Goal: Transaction & Acquisition: Purchase product/service

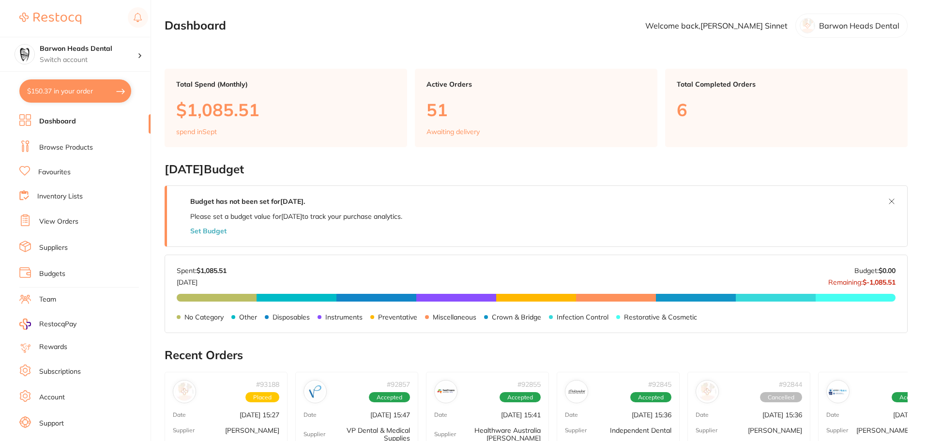
click at [89, 90] on button "$150.37 in your order" at bounding box center [75, 90] width 112 height 23
checkbox input "true"
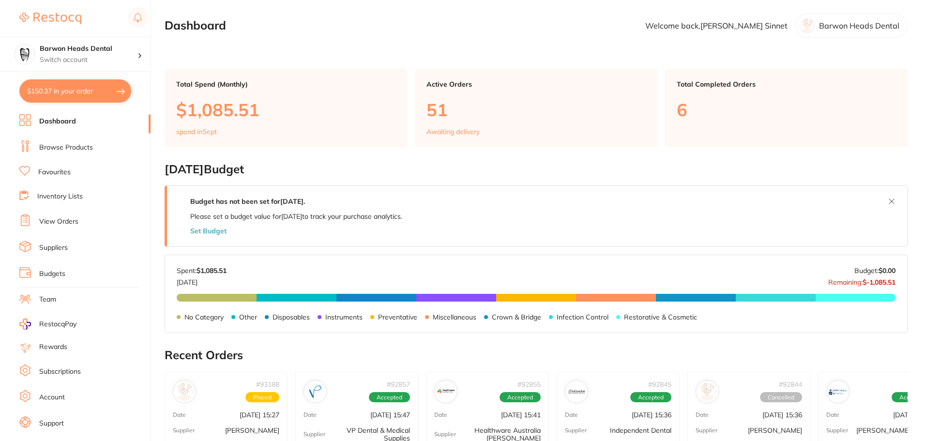
checkbox input "true"
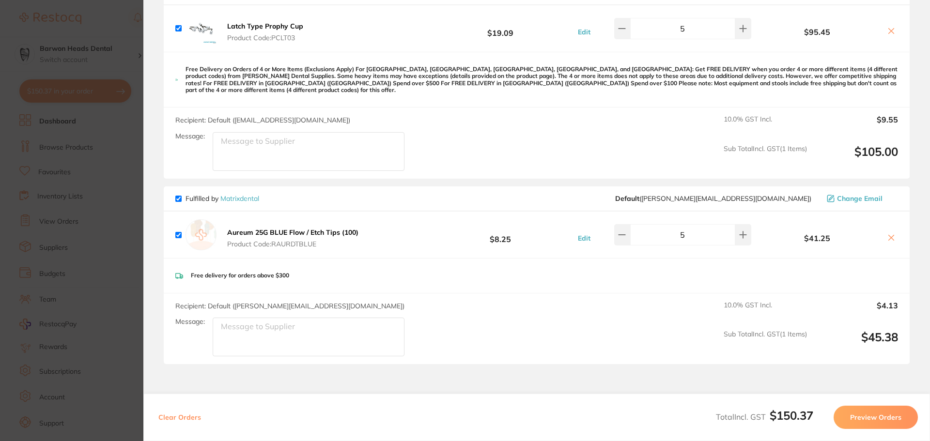
scroll to position [183, 0]
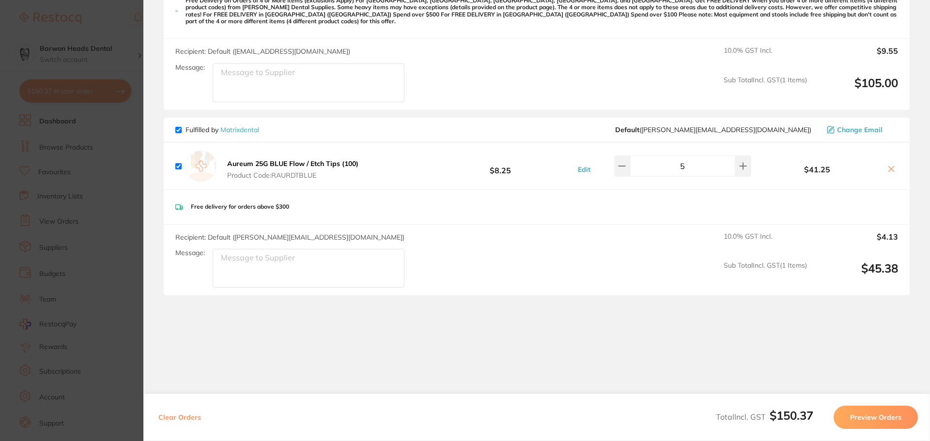
click at [73, 266] on section "Update RRP Set your pre negotiated price for this item. Item Agreed RRP (excl. …" at bounding box center [465, 220] width 930 height 441
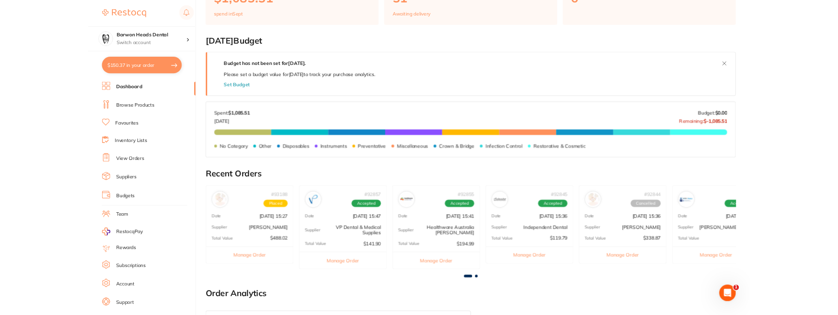
scroll to position [91, 0]
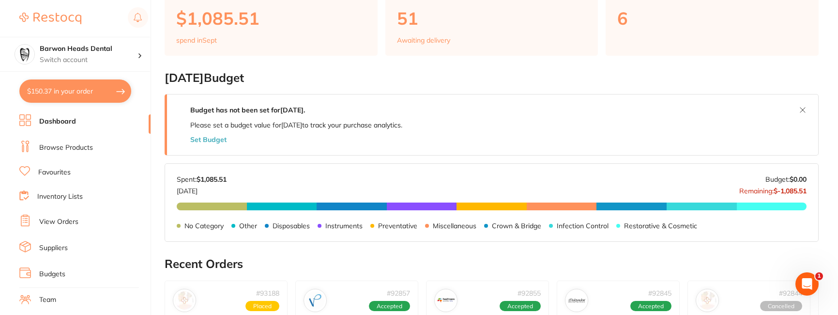
click at [771, 251] on div "No Category $41.25 Other $164.00 Disposables $119.79 Instruments $234.00 Preven…" at bounding box center [492, 229] width 630 height 54
click at [72, 152] on li "Browse Products" at bounding box center [84, 147] width 131 height 15
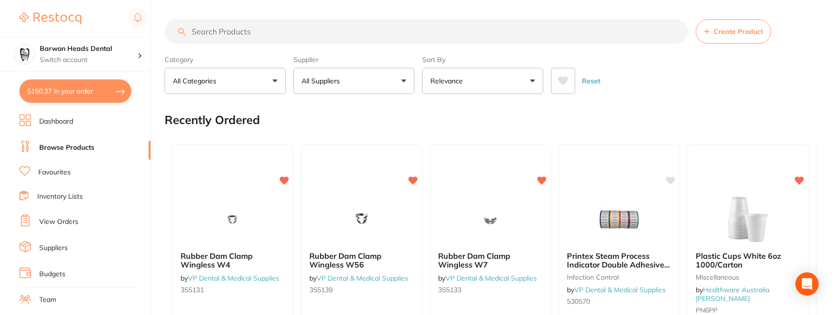
click at [258, 20] on input "search" at bounding box center [426, 31] width 523 height 24
click at [251, 29] on input "search" at bounding box center [426, 31] width 523 height 24
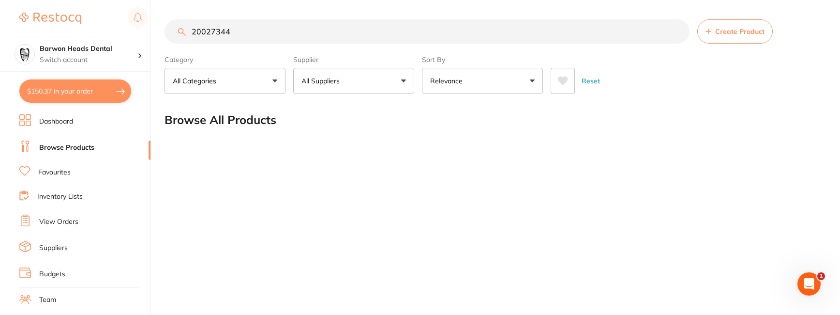
drag, startPoint x: 244, startPoint y: 31, endPoint x: 183, endPoint y: 34, distance: 61.1
click at [183, 34] on div "20027344 Create Product" at bounding box center [493, 31] width 656 height 24
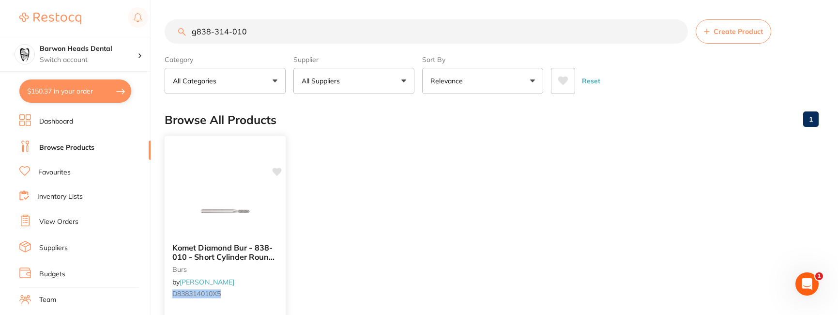
type input "g838-314-010"
click at [245, 251] on span "Komet Diamond Bur - 838-010 - Short Cylinder Round - High Speed, Friction Grip …" at bounding box center [223, 261] width 102 height 37
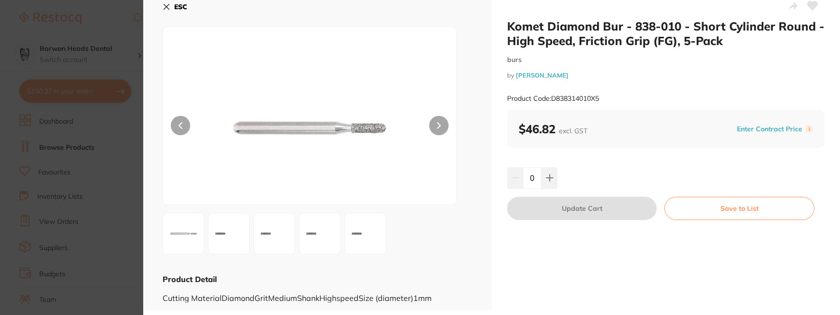
scroll to position [12, 0]
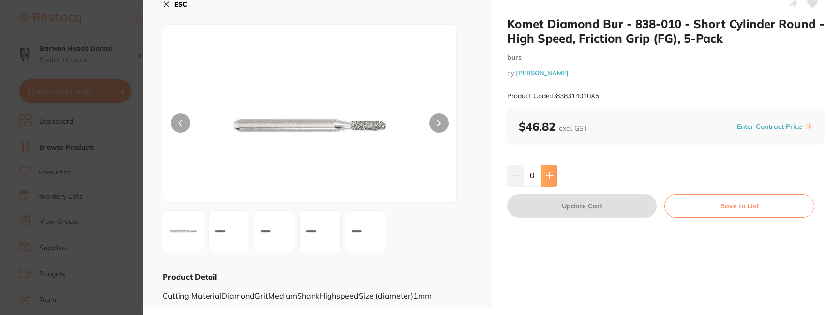
click at [546, 180] on button at bounding box center [550, 175] width 16 height 21
type input "1"
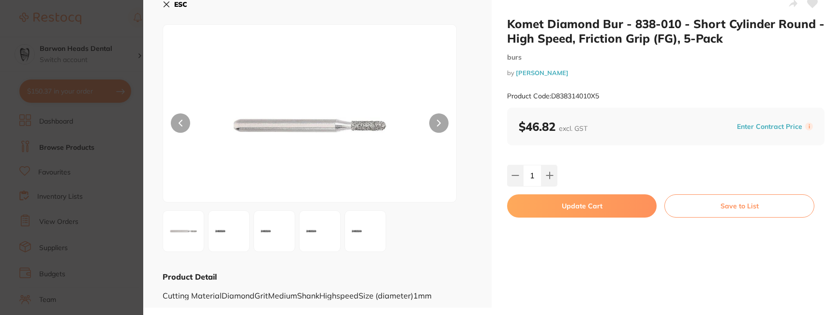
click at [579, 206] on button "Update Cart" at bounding box center [582, 205] width 150 height 23
checkbox input "false"
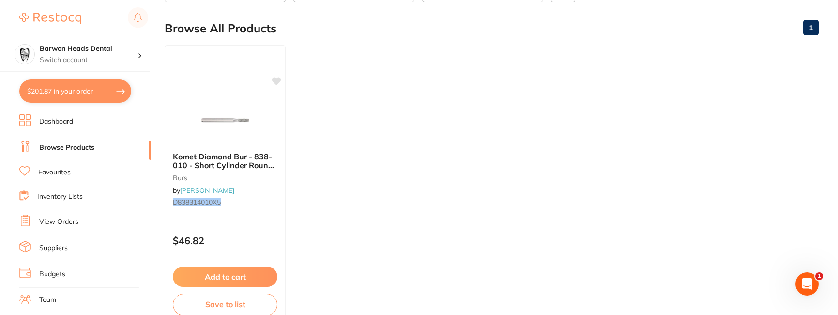
click at [462, 234] on ul "Komet Diamond Bur - 838-010 - Short Cylinder Round - High Speed, Friction Grip …" at bounding box center [492, 184] width 654 height 278
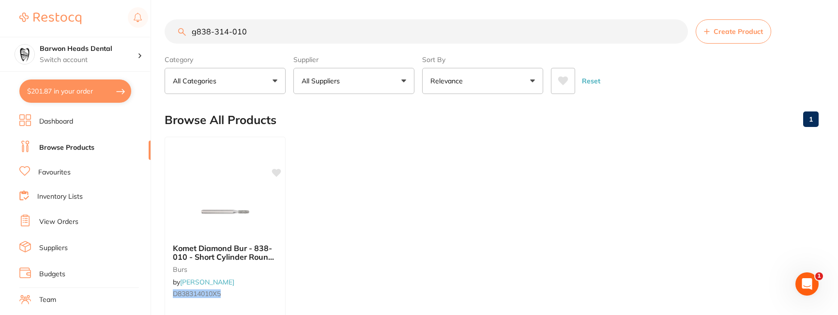
scroll to position [0, 0]
drag, startPoint x: 253, startPoint y: 27, endPoint x: 195, endPoint y: 37, distance: 59.0
click at [195, 37] on input "g838-314-010" at bounding box center [426, 31] width 523 height 24
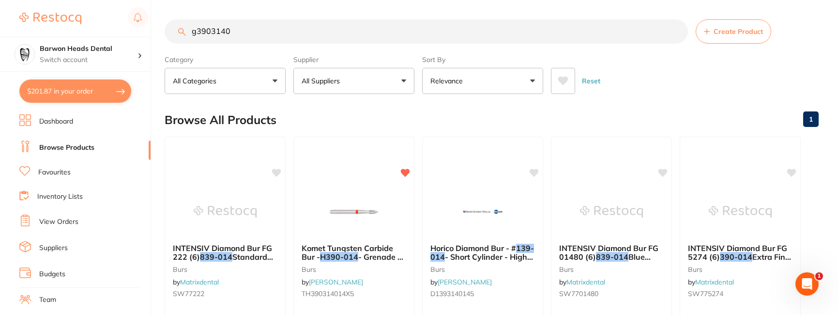
scroll to position [0, 0]
click at [212, 33] on input "g390314" at bounding box center [426, 31] width 523 height 24
click at [241, 29] on input "g390-314" at bounding box center [426, 31] width 523 height 24
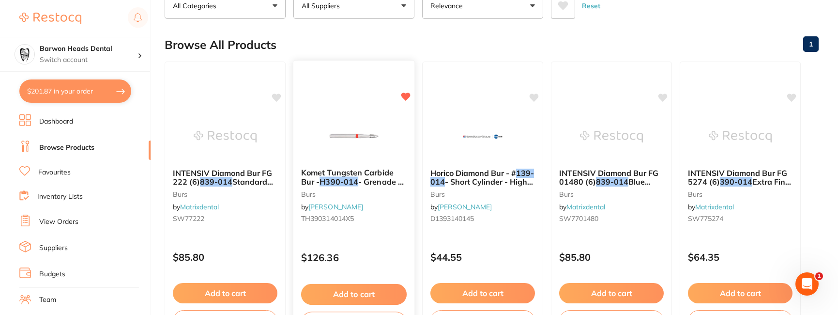
scroll to position [97, 0]
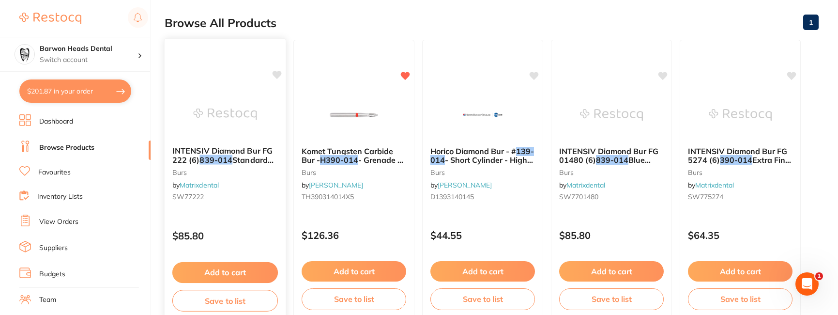
type input "g390-314"
click at [243, 164] on span "Standard Grit" at bounding box center [222, 164] width 101 height 19
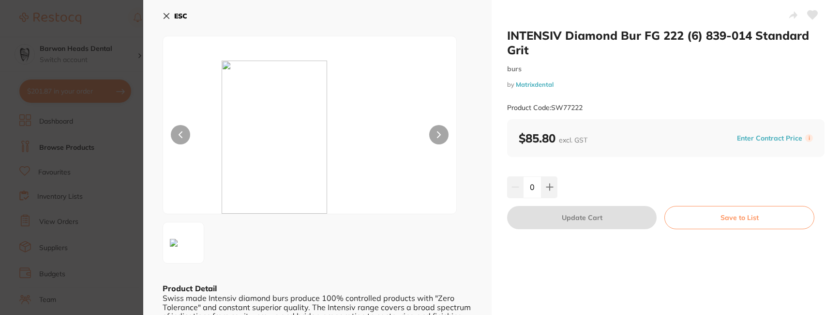
click at [171, 16] on button "ESC" at bounding box center [175, 16] width 25 height 16
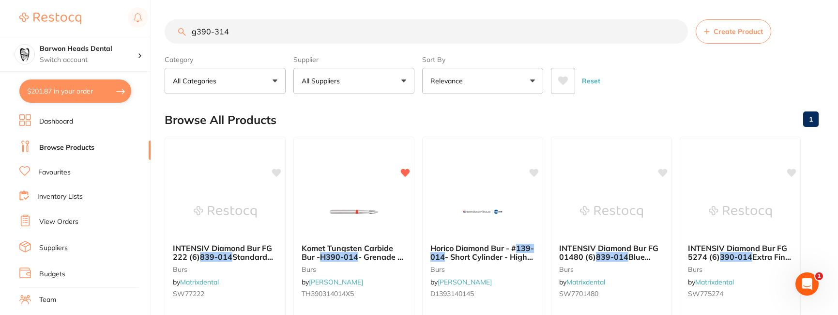
drag, startPoint x: 257, startPoint y: 29, endPoint x: 162, endPoint y: 29, distance: 94.9
click at [162, 29] on div "$201.87 Barwon Heads Dental Switch account Barwon Heads Dental Queenscliff Fami…" at bounding box center [419, 157] width 838 height 315
